Goal: Find specific page/section: Find specific page/section

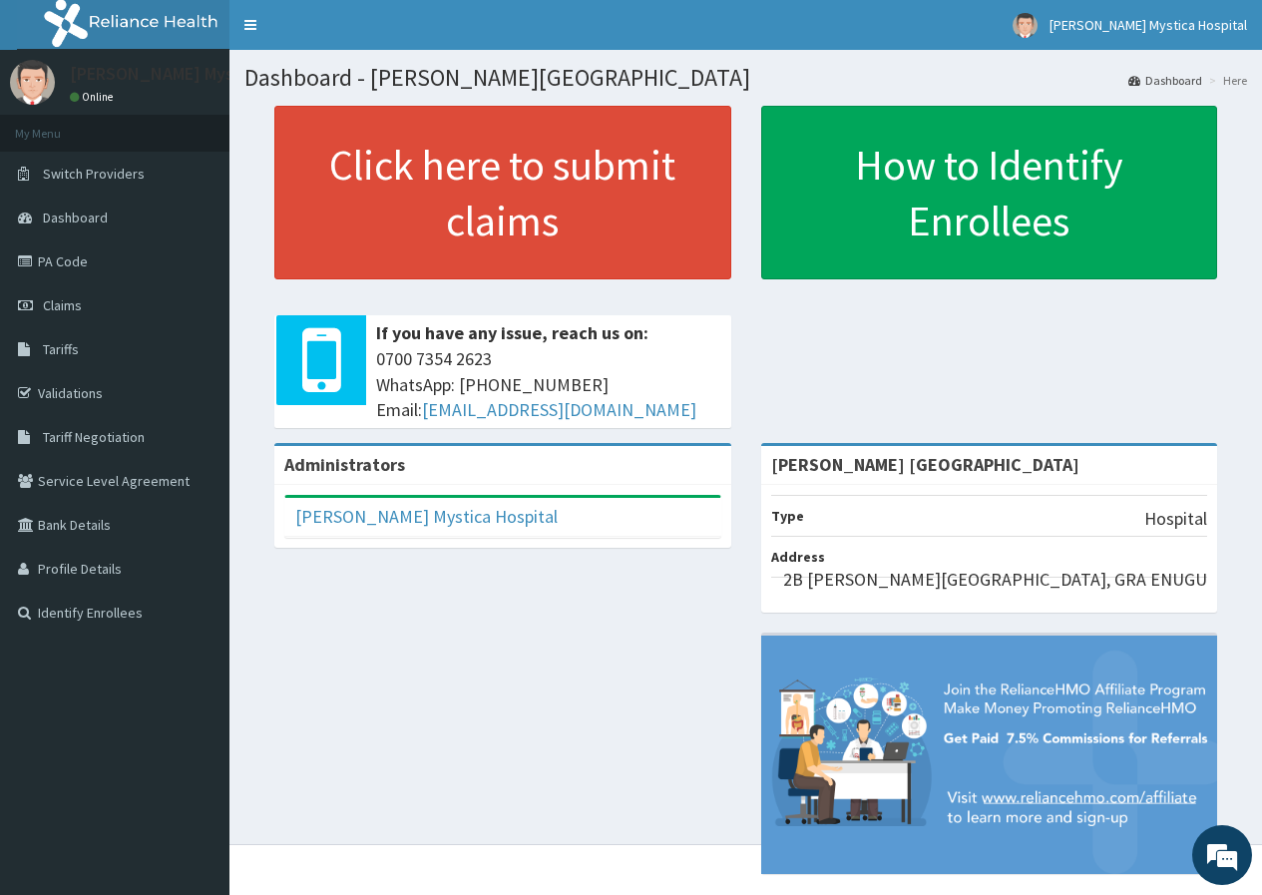
drag, startPoint x: 105, startPoint y: 265, endPoint x: 72, endPoint y: 860, distance: 595.5
click at [106, 265] on link "PA Code" at bounding box center [114, 261] width 229 height 44
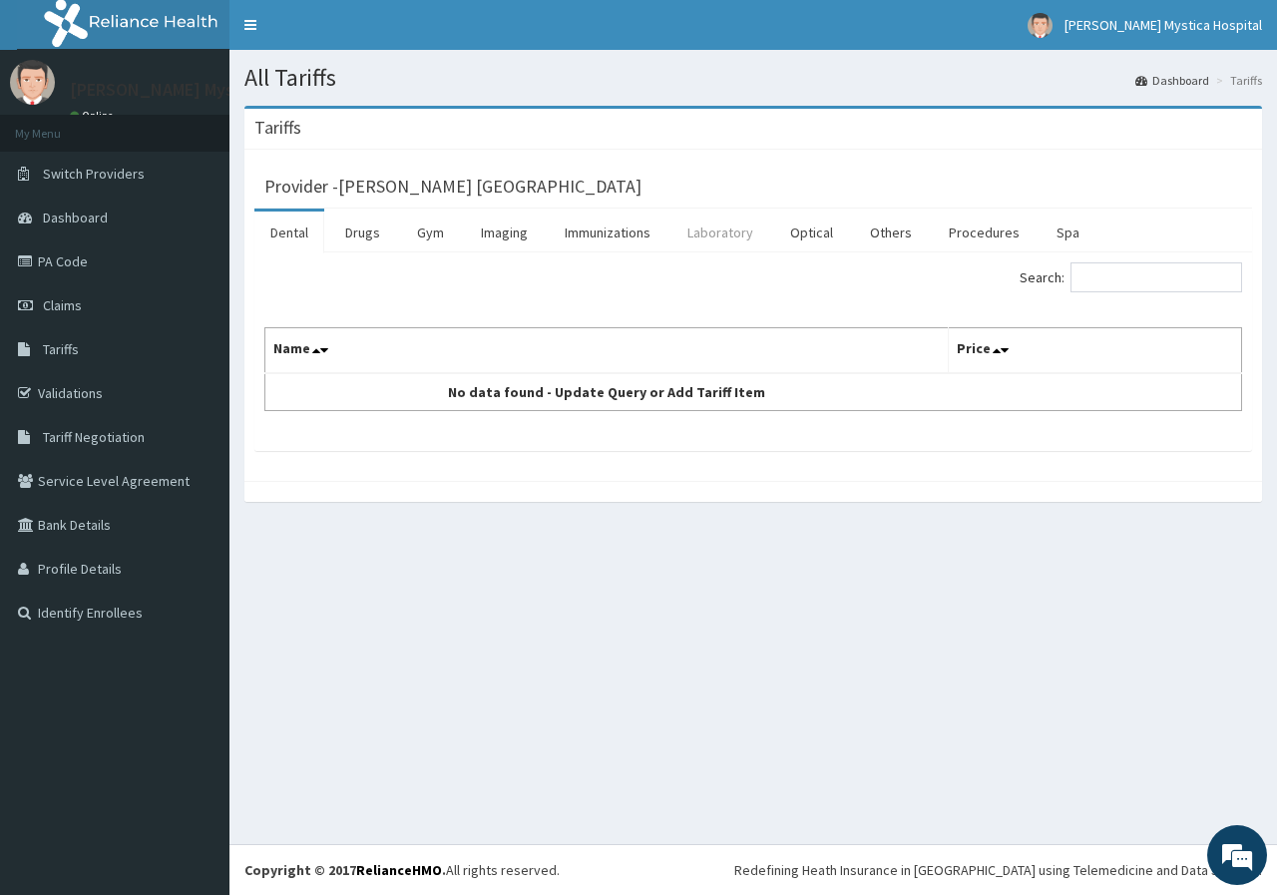
click at [734, 240] on link "Laboratory" at bounding box center [720, 233] width 98 height 42
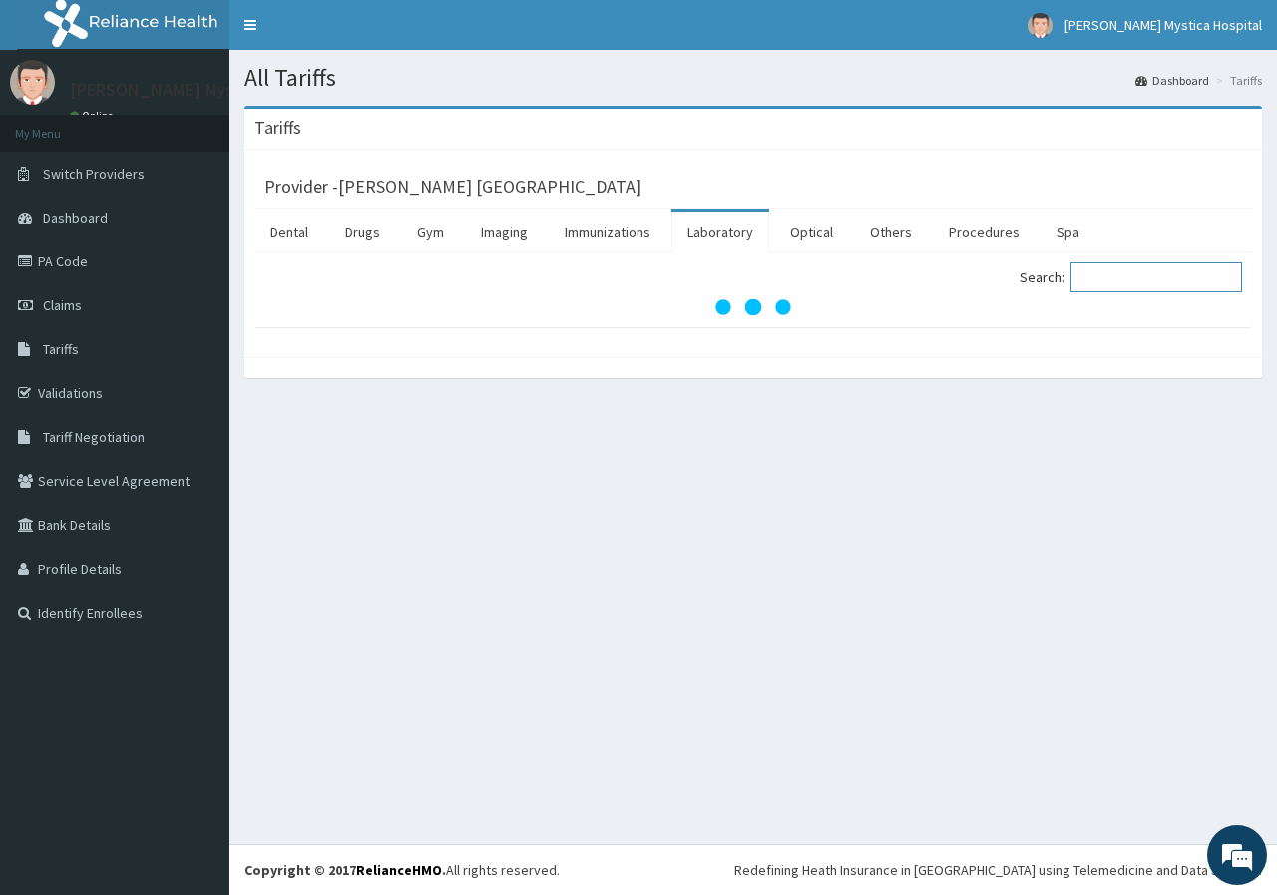
click at [1121, 273] on input "Search:" at bounding box center [1157, 277] width 172 height 30
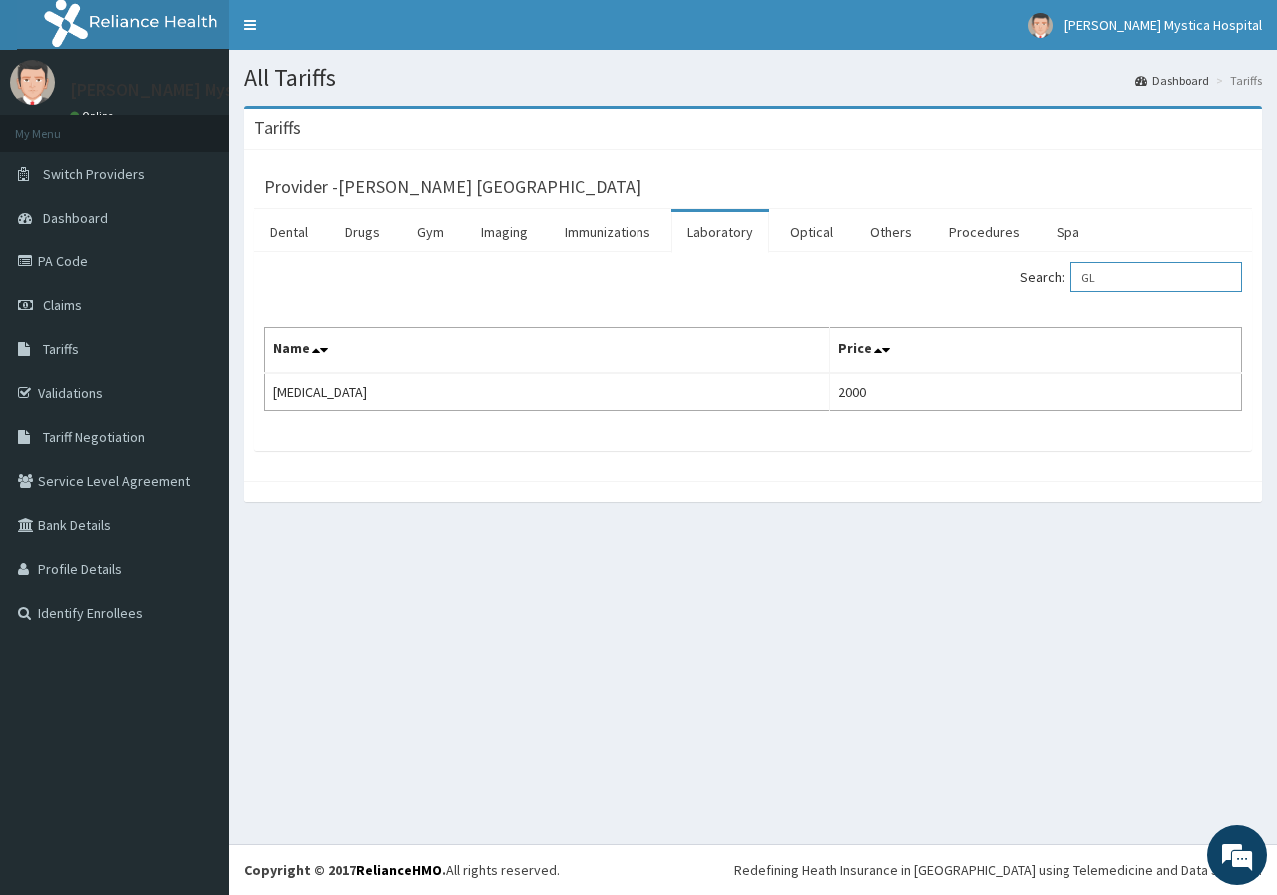
type input "G"
type input "H"
type input "G"
type input "HBA"
drag, startPoint x: 94, startPoint y: 264, endPoint x: 422, endPoint y: 69, distance: 382.1
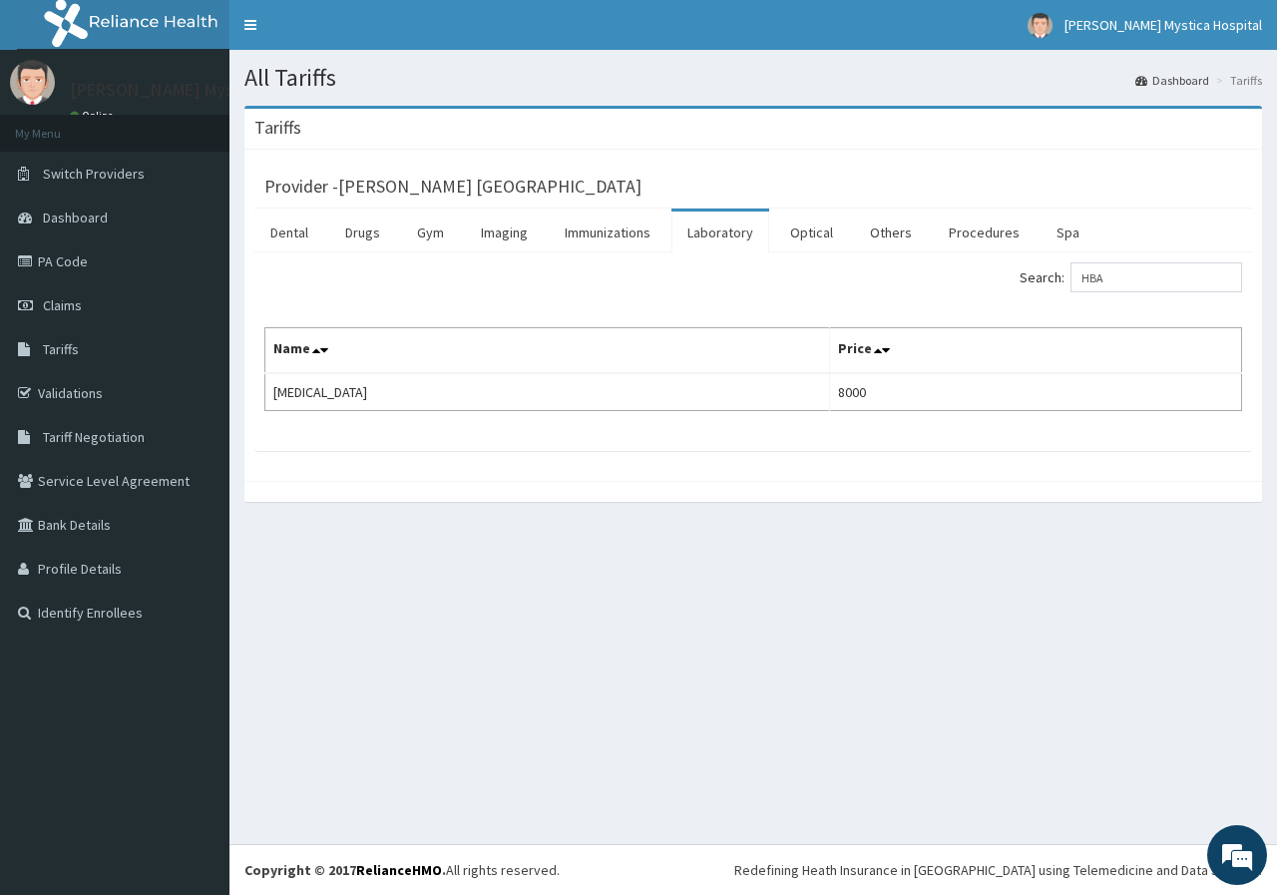
click at [94, 262] on link "PA Code" at bounding box center [114, 261] width 229 height 44
